Goal: Transaction & Acquisition: Purchase product/service

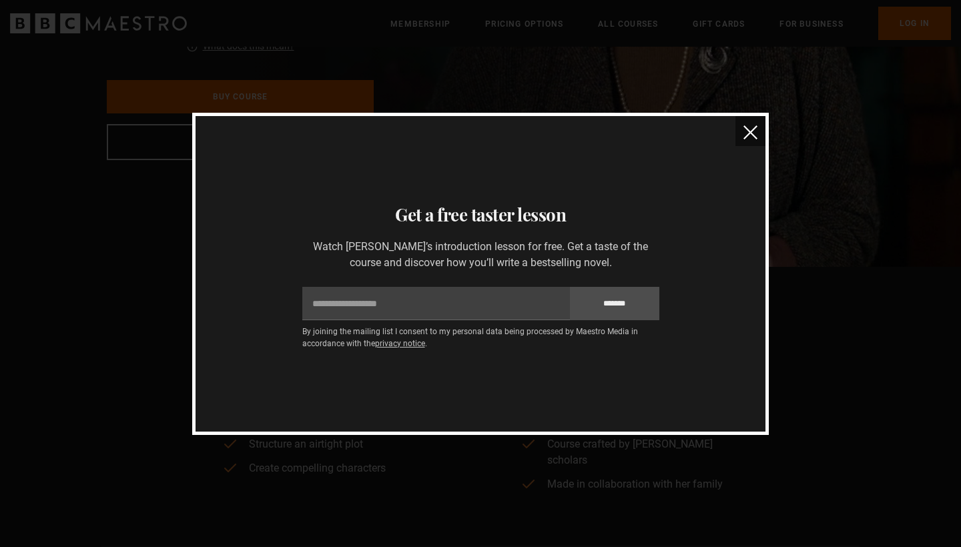
scroll to position [141, 0]
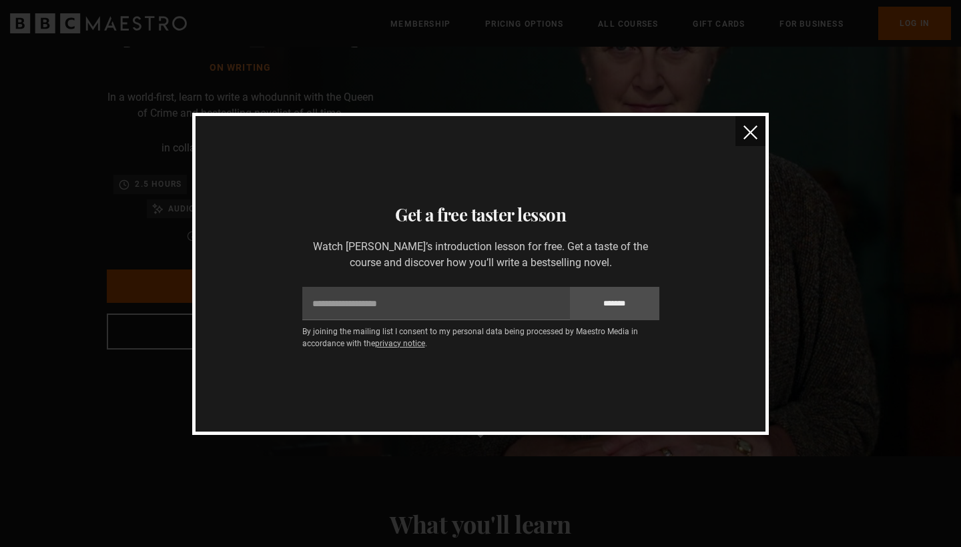
click at [745, 140] on button "close" at bounding box center [750, 131] width 30 height 30
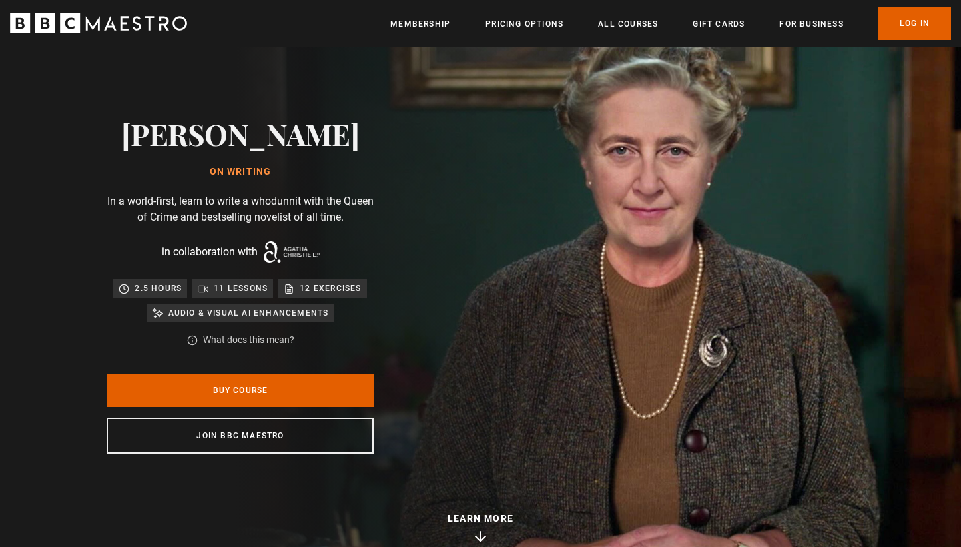
scroll to position [46, 0]
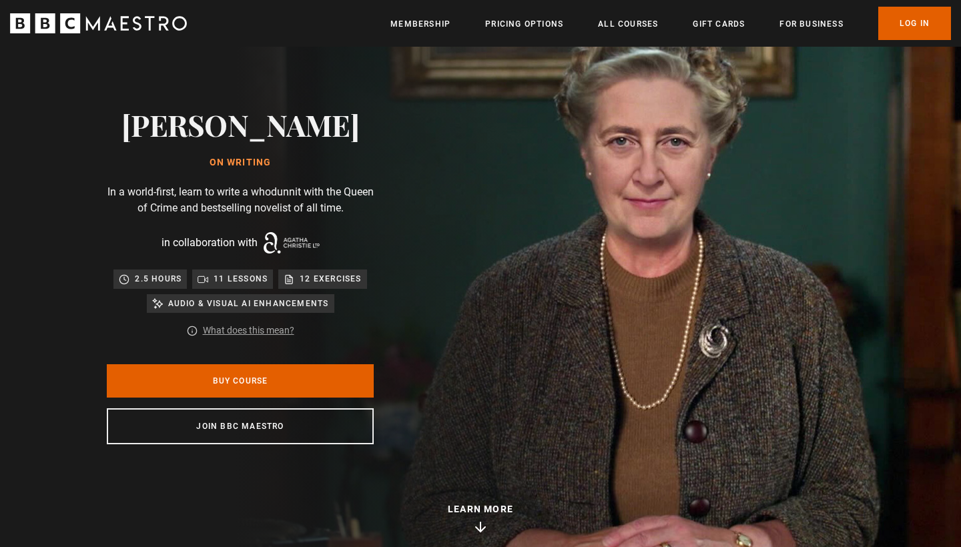
click at [259, 326] on link "What does this mean?" at bounding box center [248, 331] width 91 height 14
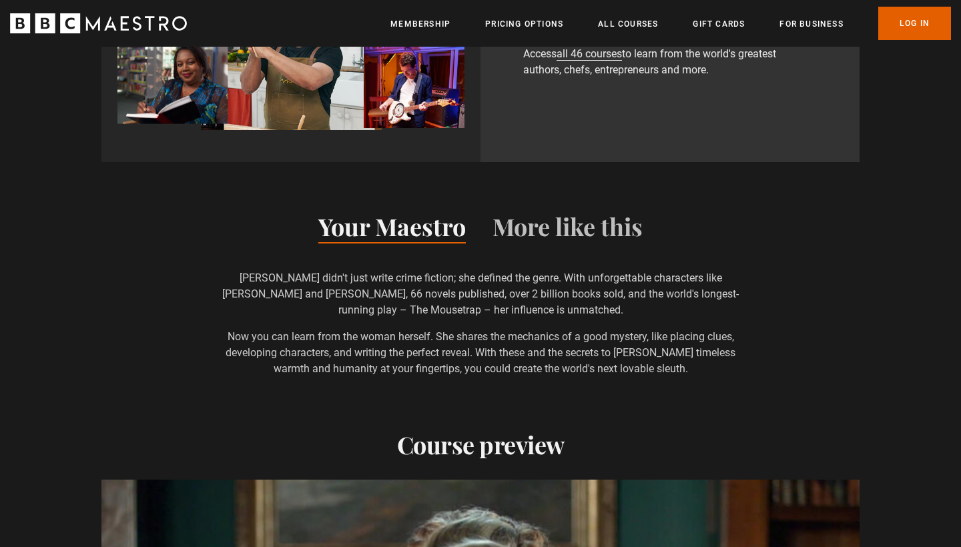
scroll to position [939, 0]
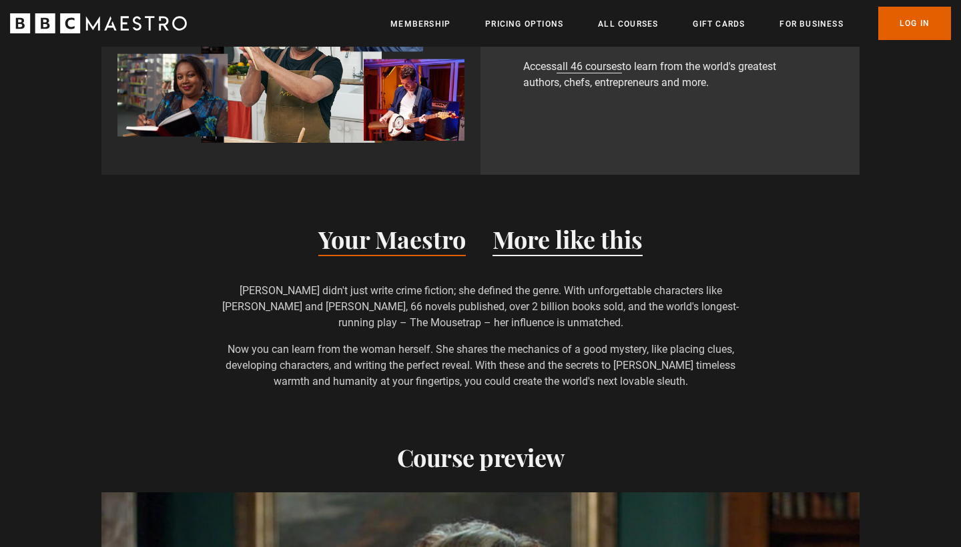
click at [543, 228] on button "More like this" at bounding box center [567, 242] width 150 height 28
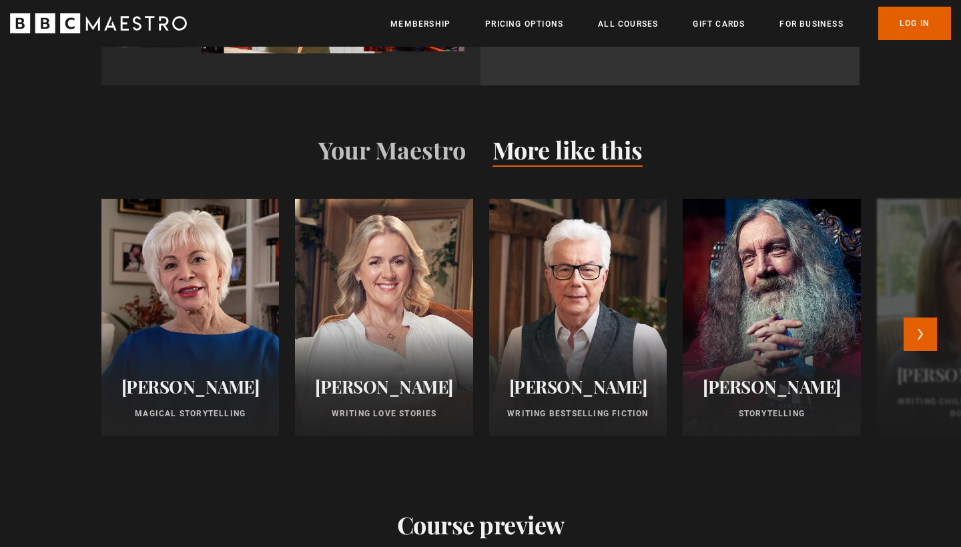
scroll to position [1028, 0]
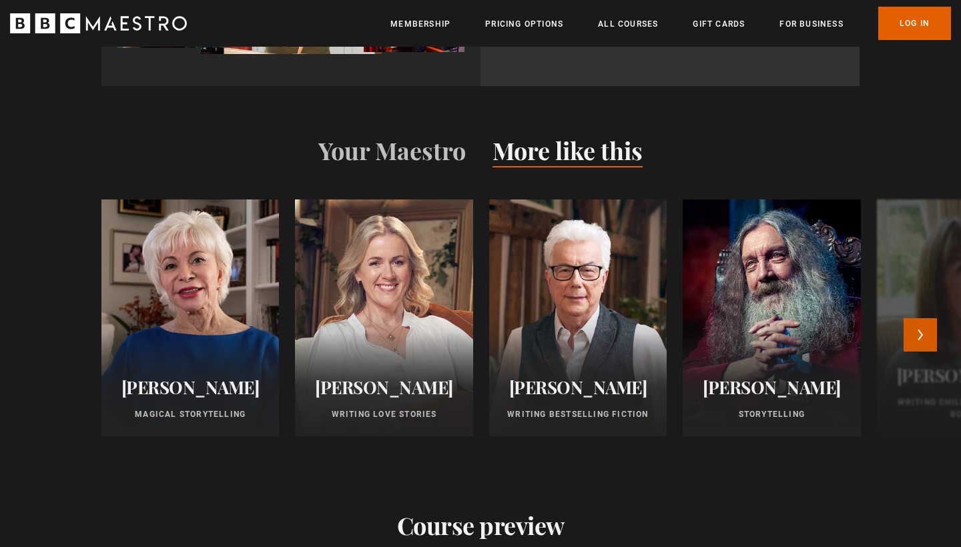
click at [918, 324] on button "Next" at bounding box center [919, 334] width 33 height 33
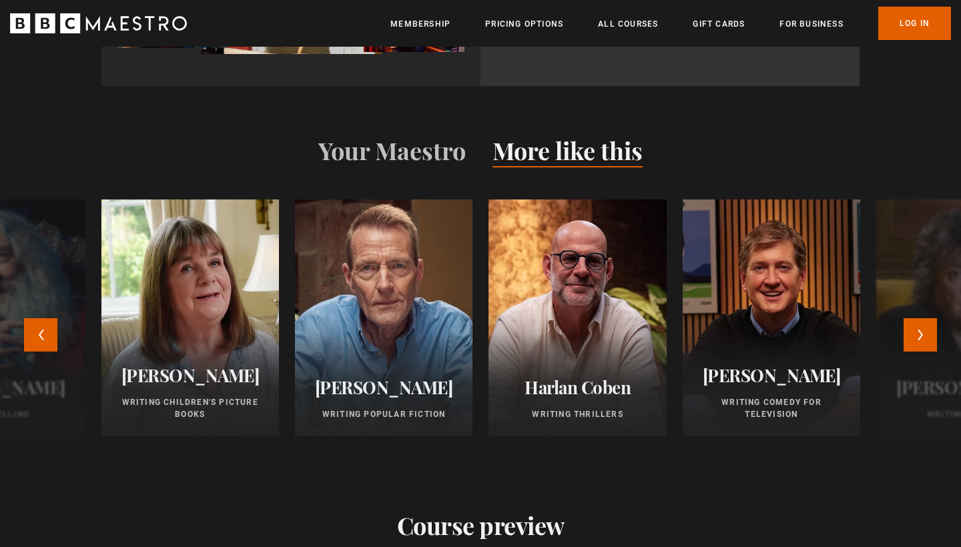
click at [431, 333] on div at bounding box center [383, 318] width 195 height 261
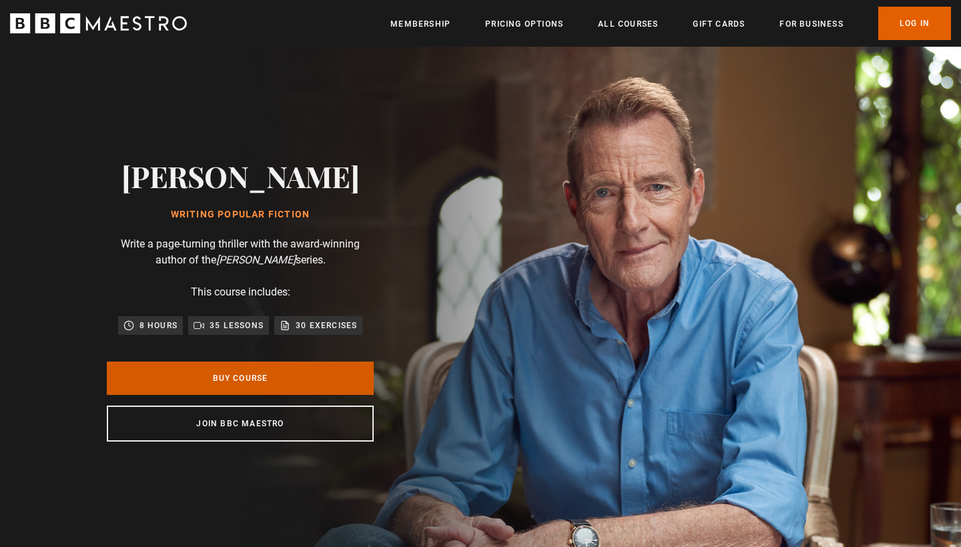
click at [307, 378] on link "Buy Course" at bounding box center [240, 378] width 267 height 33
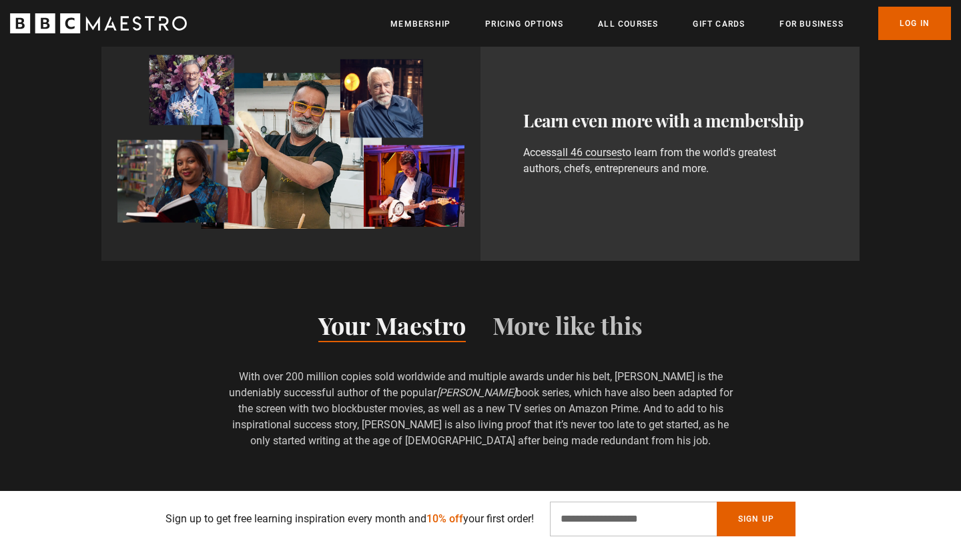
scroll to position [795, 0]
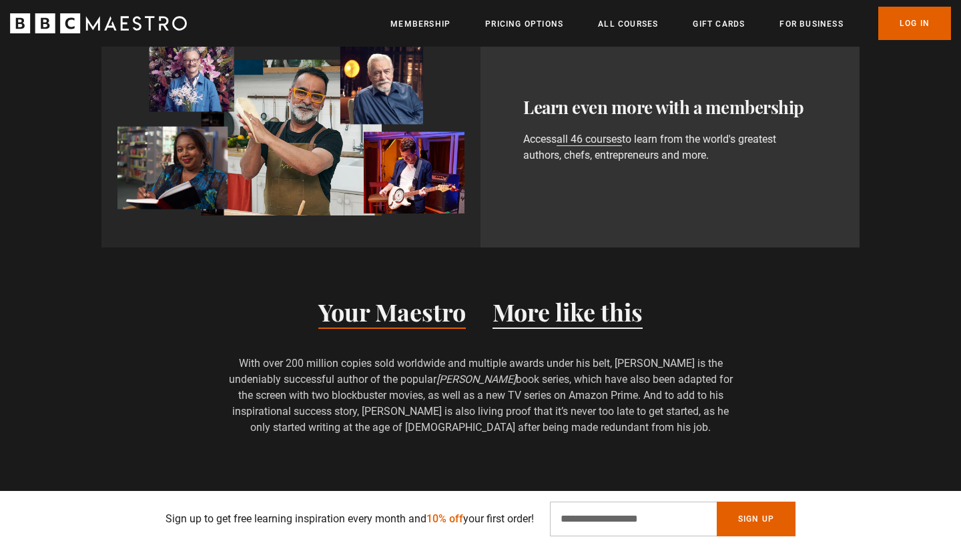
click at [534, 324] on button "More like this" at bounding box center [567, 315] width 150 height 28
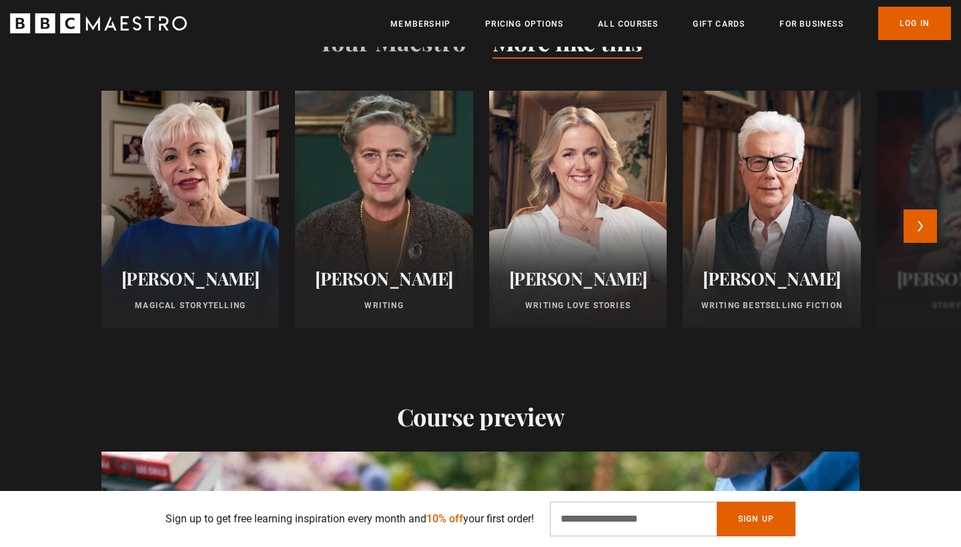
scroll to position [1064, 0]
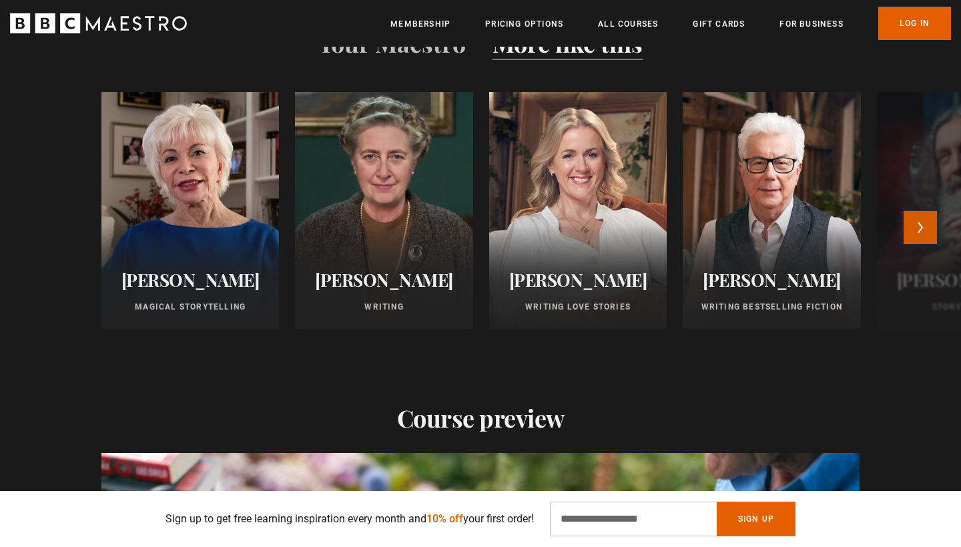
click at [907, 234] on button "Next" at bounding box center [919, 227] width 33 height 33
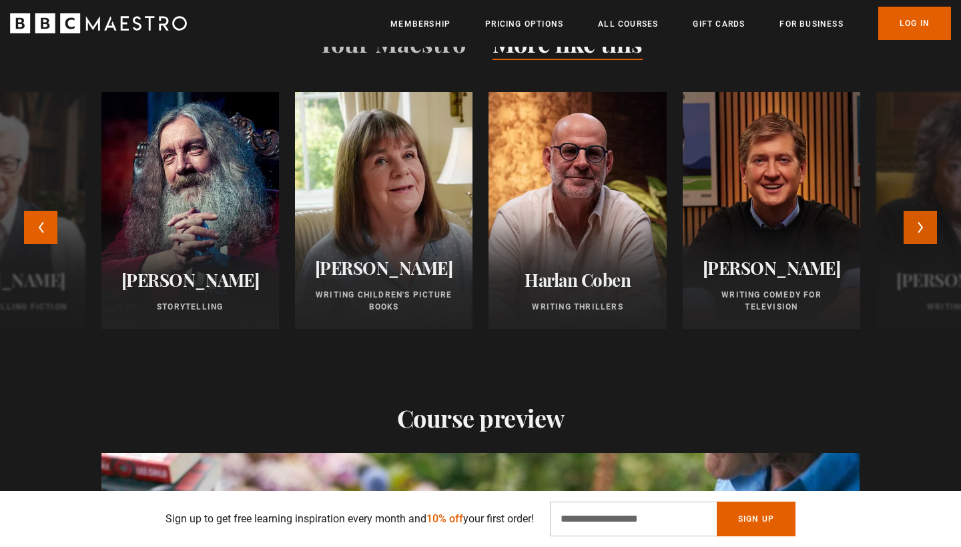
scroll to position [0, 175]
click at [907, 234] on button "Next" at bounding box center [919, 227] width 33 height 33
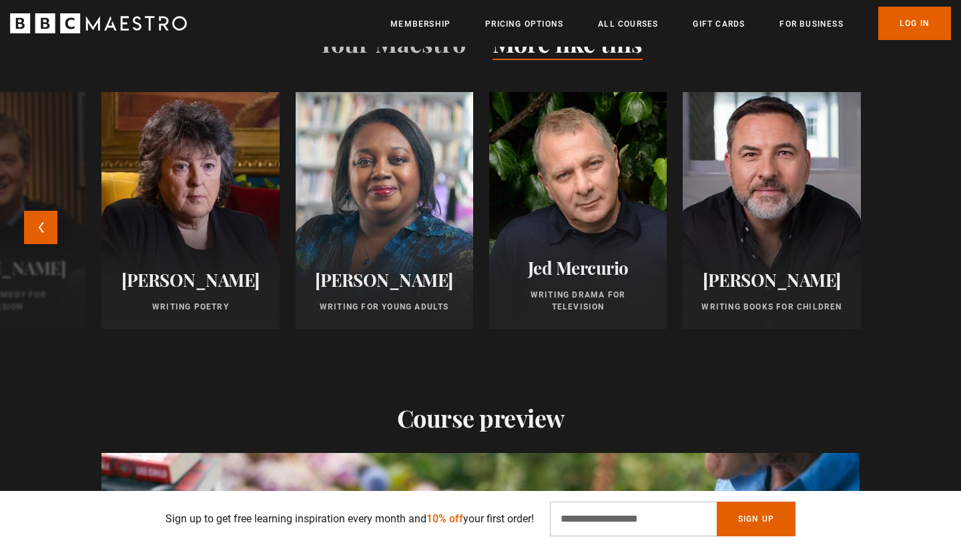
click at [832, 216] on div at bounding box center [771, 210] width 195 height 261
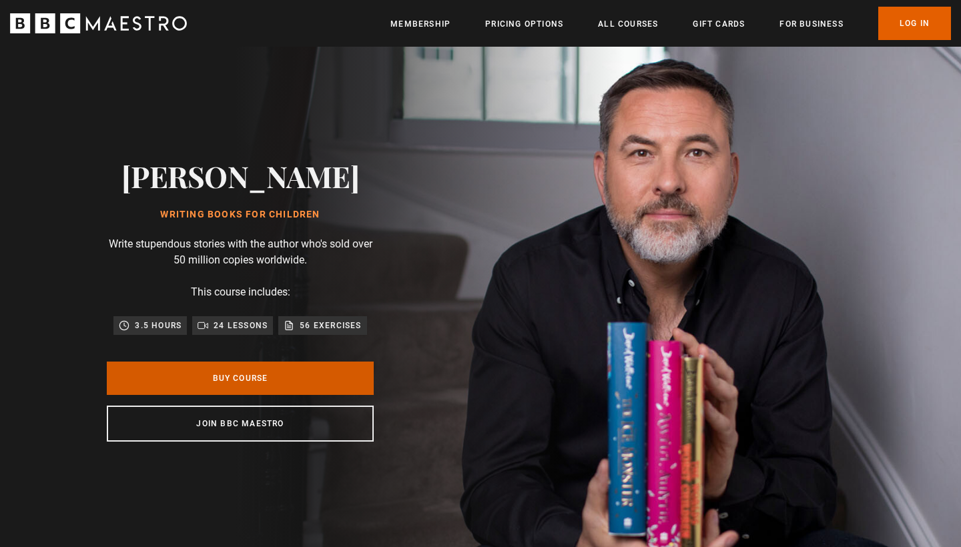
click at [303, 382] on link "Buy Course" at bounding box center [240, 378] width 267 height 33
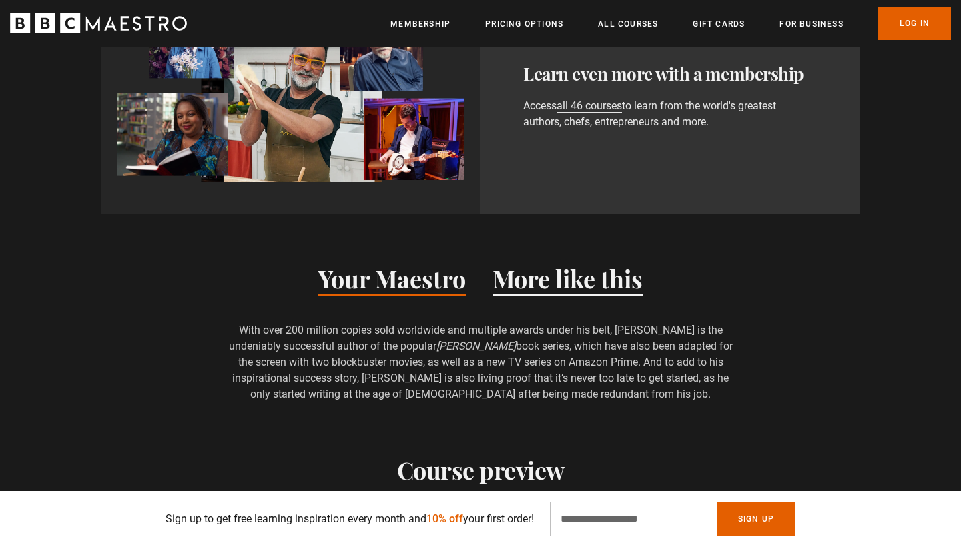
scroll to position [829, 0]
click at [546, 270] on button "More like this" at bounding box center [567, 281] width 150 height 28
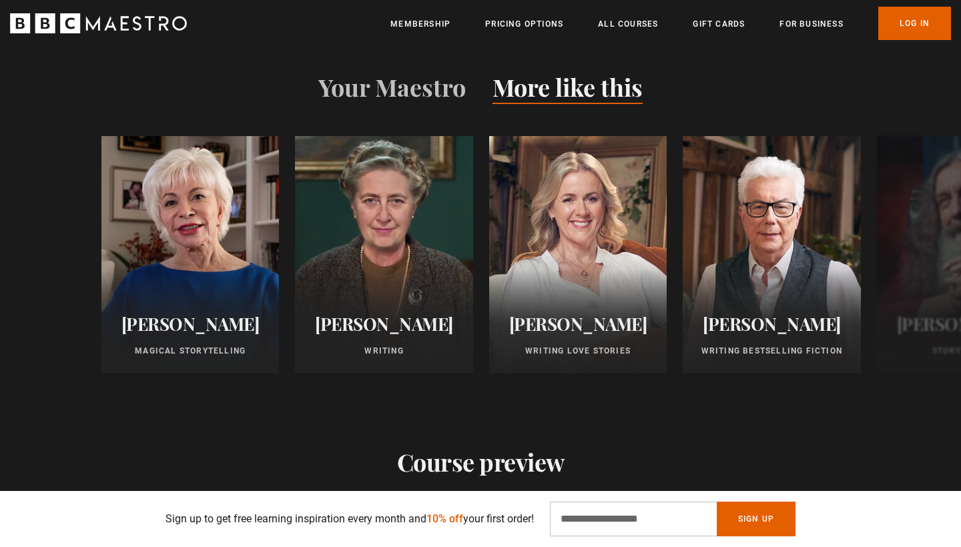
scroll to position [994, 0]
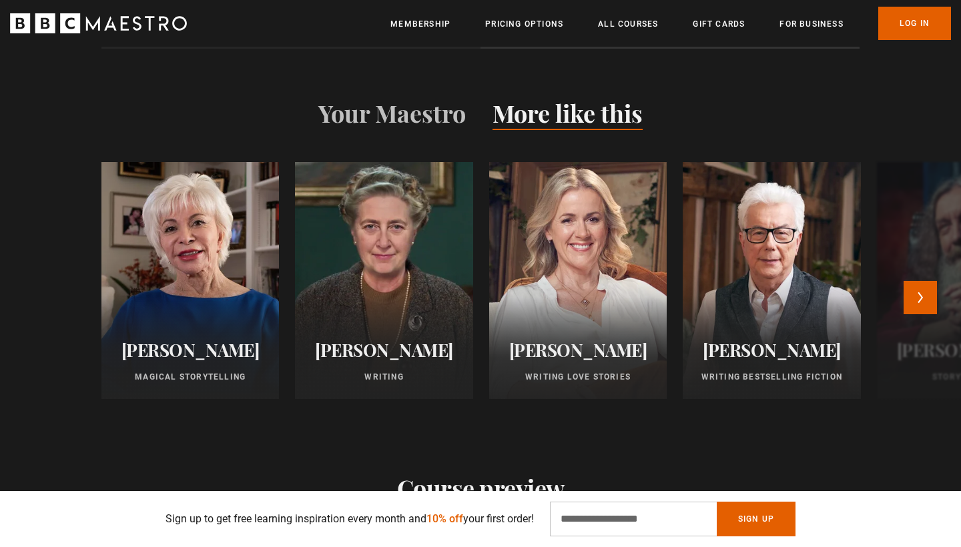
click at [594, 280] on div at bounding box center [577, 280] width 195 height 261
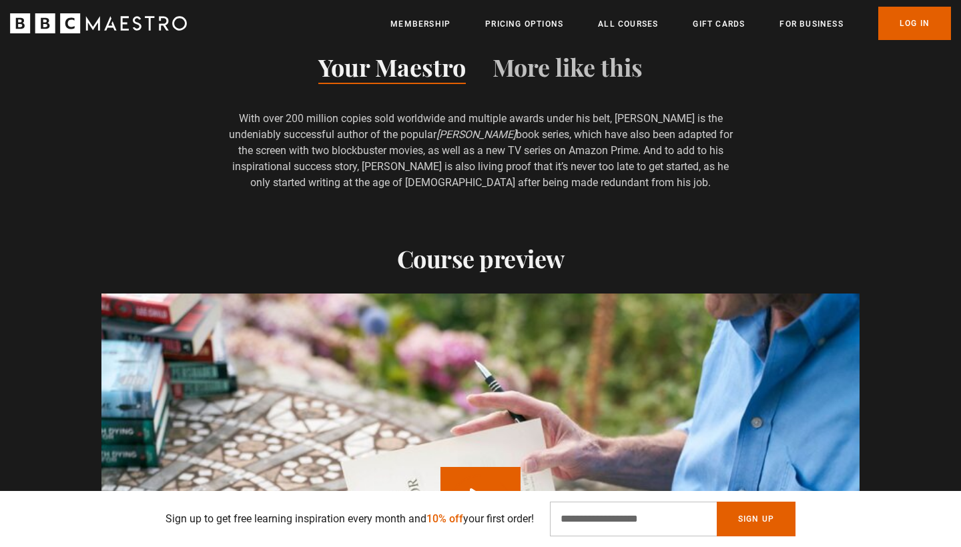
scroll to position [1042, 0]
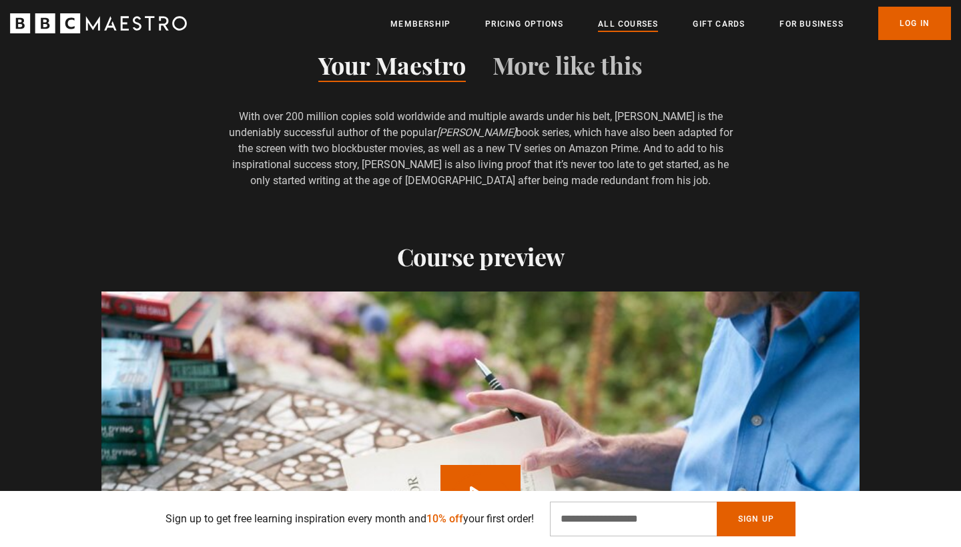
click at [640, 29] on link "All Courses" at bounding box center [628, 23] width 60 height 13
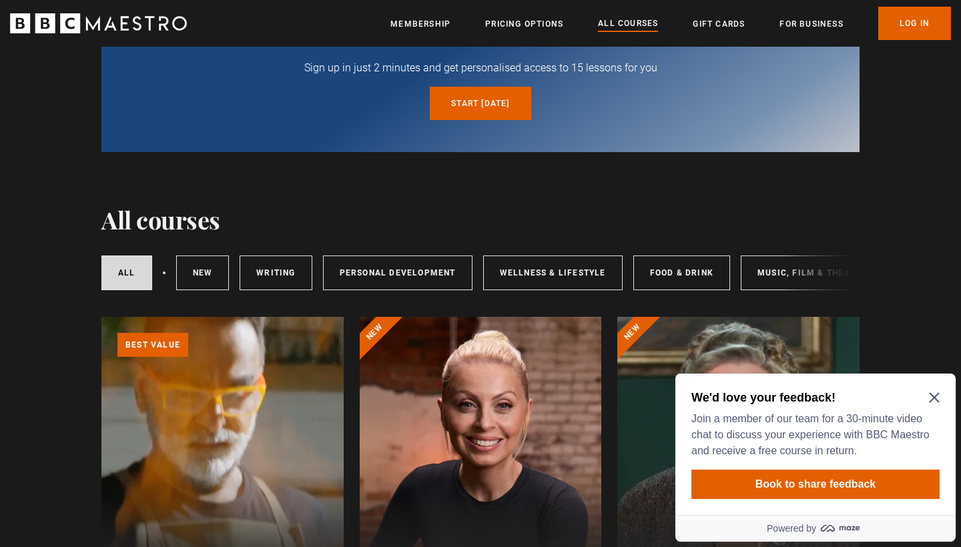
scroll to position [105, 0]
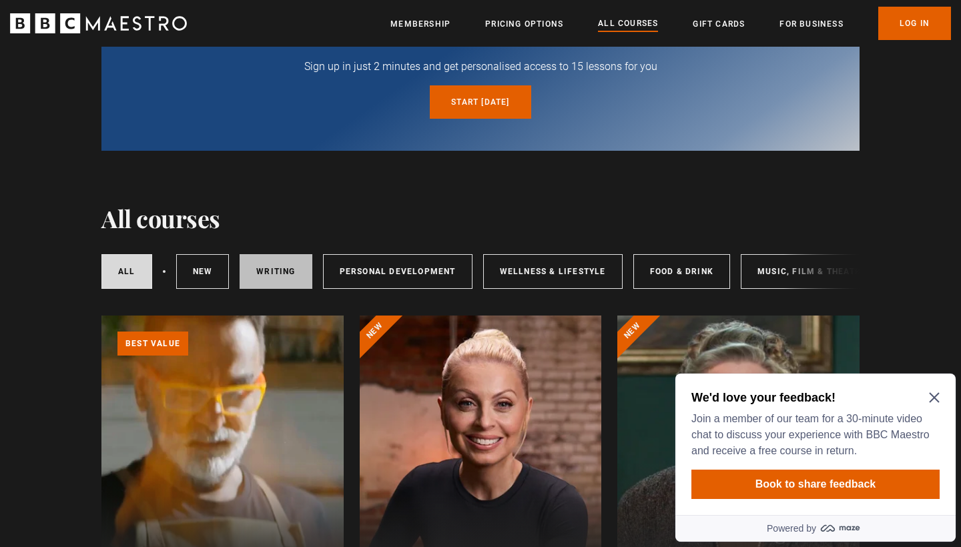
click at [260, 268] on link "Writing" at bounding box center [276, 271] width 72 height 35
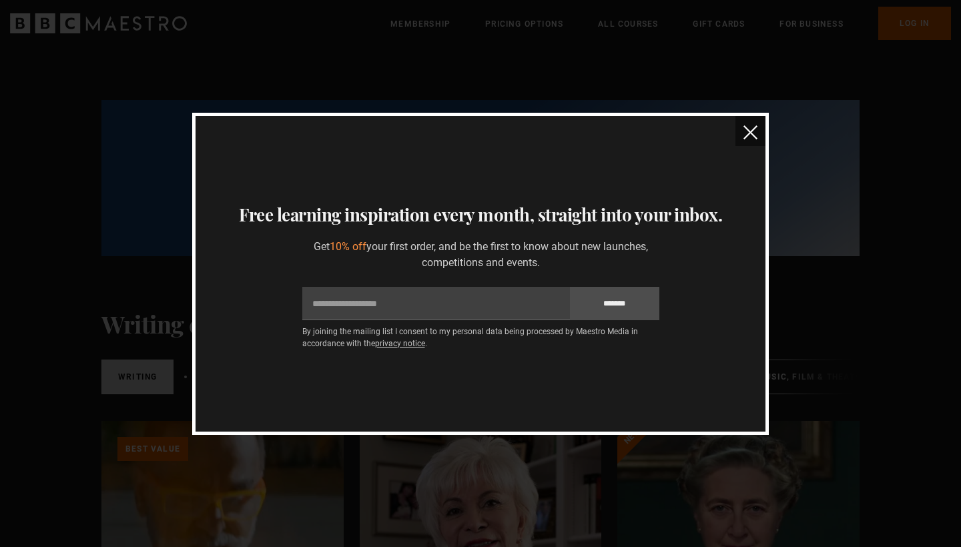
click at [752, 130] on img "close" at bounding box center [750, 132] width 14 height 14
